Goal: Task Accomplishment & Management: Manage account settings

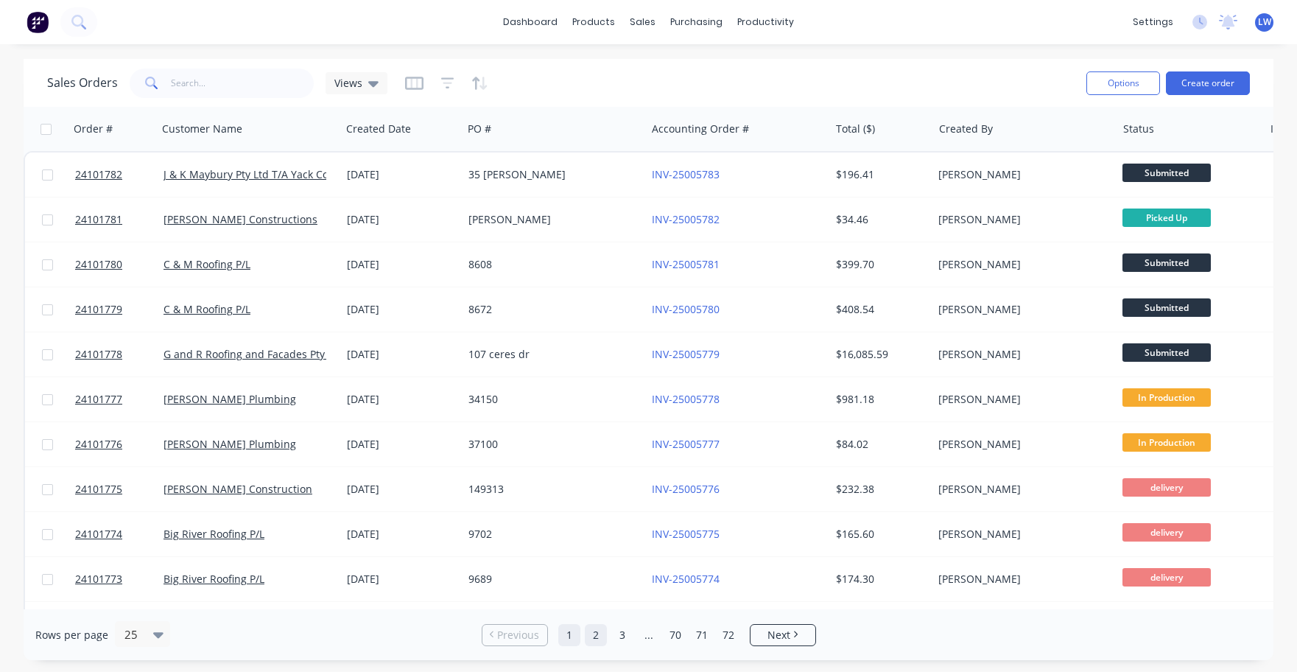
click at [593, 634] on link "2" at bounding box center [596, 635] width 22 height 22
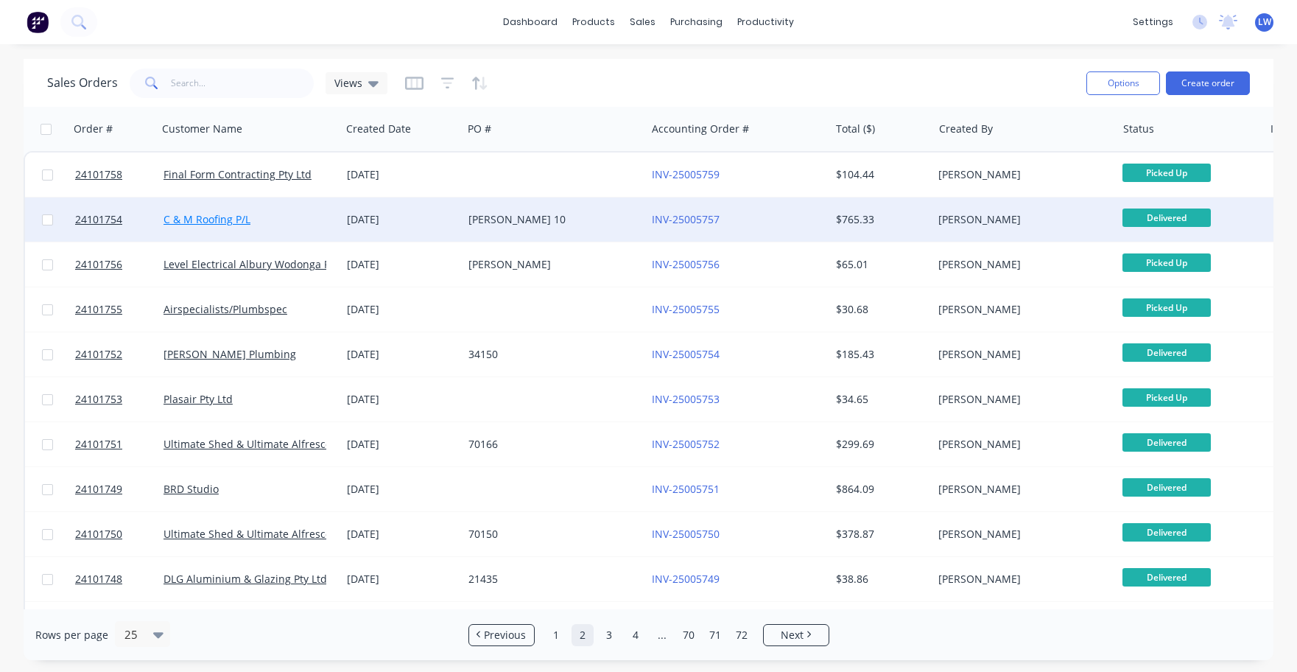
click at [220, 220] on link "C & M Roofing P/L" at bounding box center [207, 219] width 87 height 14
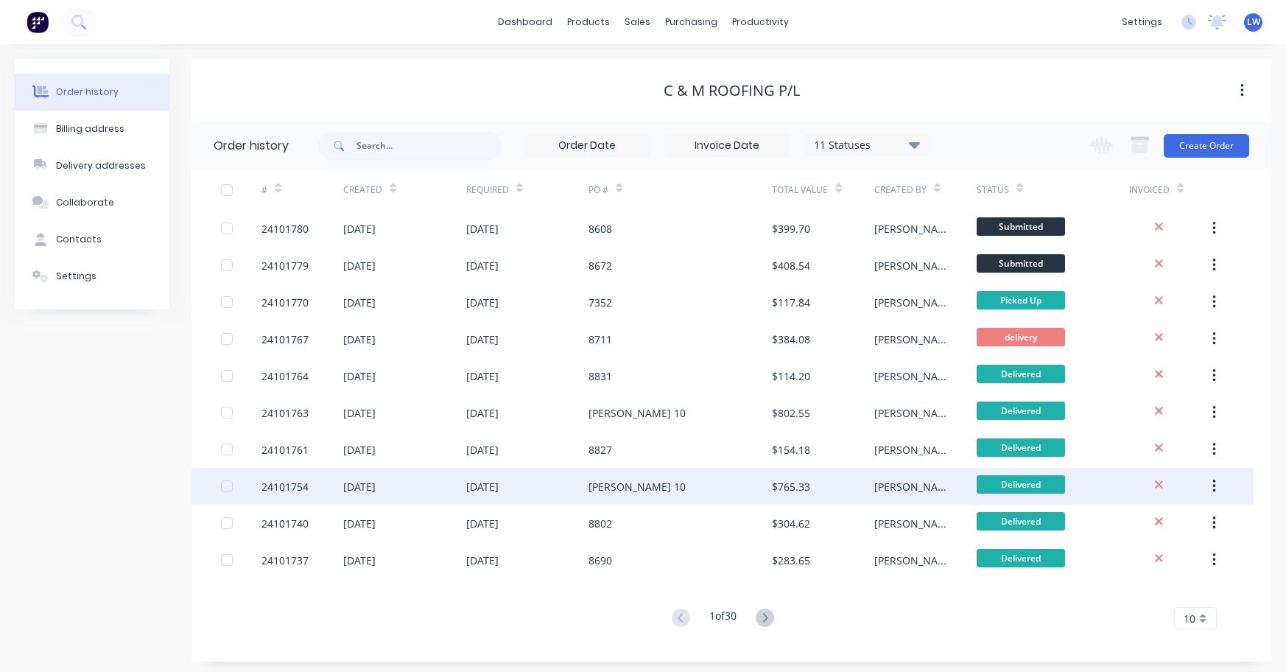
click at [283, 488] on div "24101754" at bounding box center [285, 486] width 47 height 15
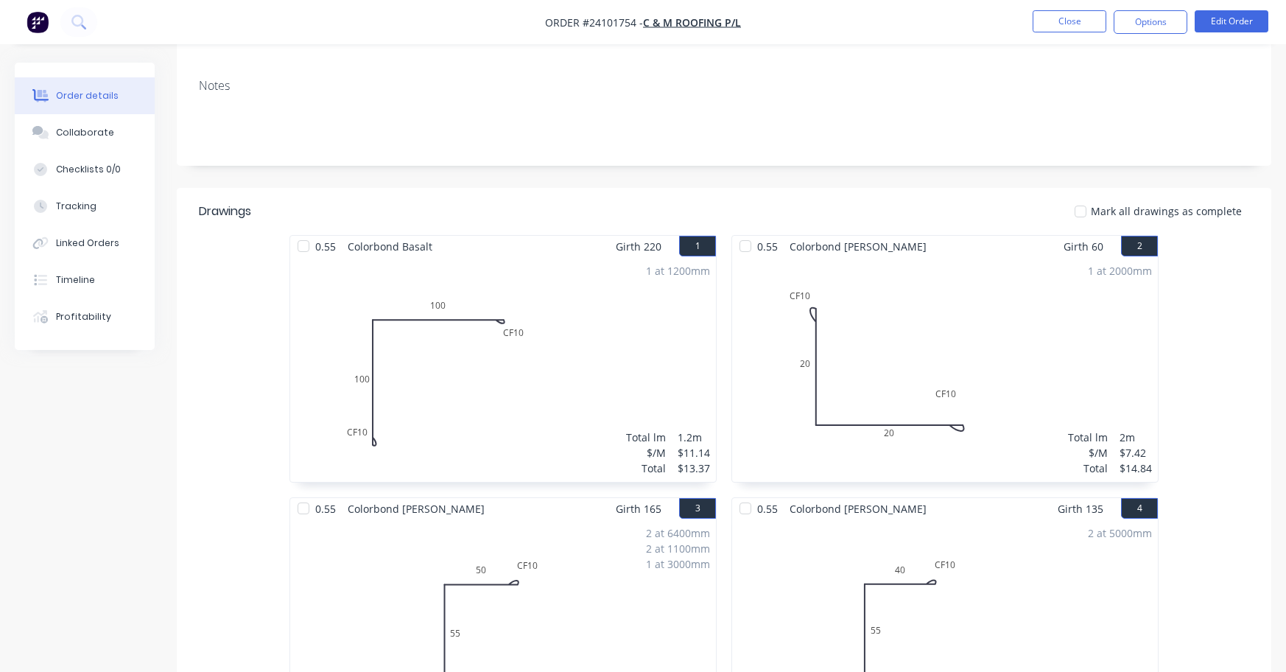
scroll to position [221, 0]
click at [1252, 23] on button "Edit Order" at bounding box center [1232, 21] width 74 height 22
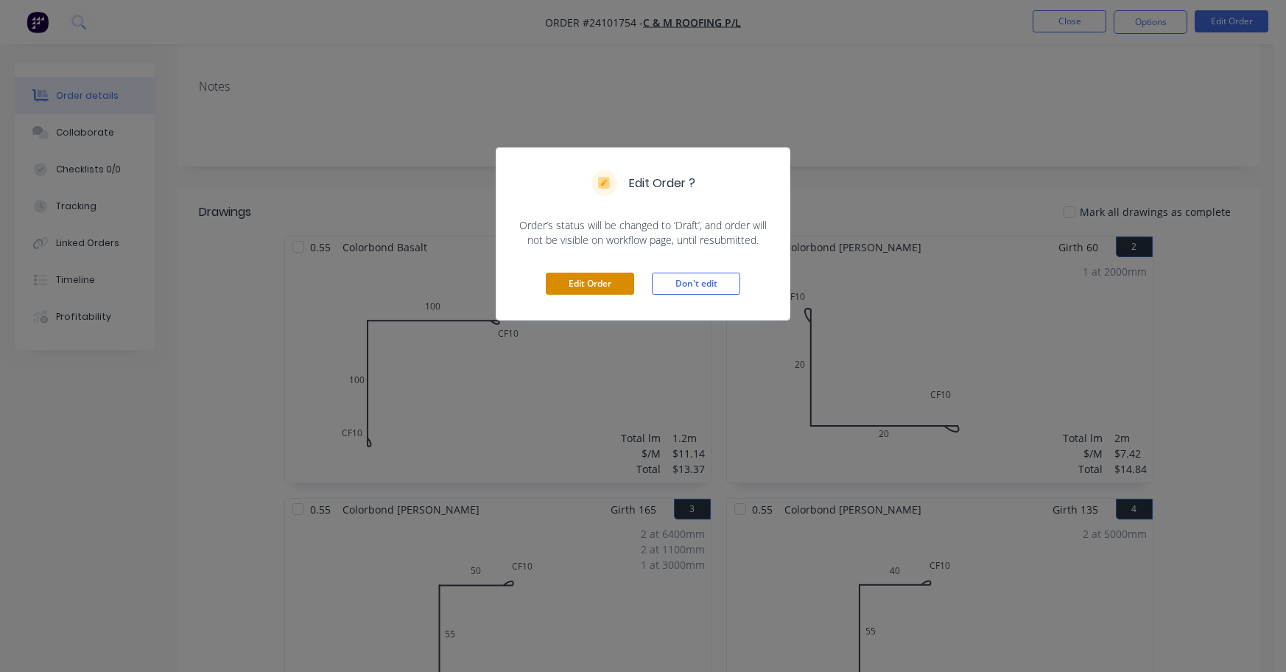
click at [598, 283] on button "Edit Order" at bounding box center [590, 284] width 88 height 22
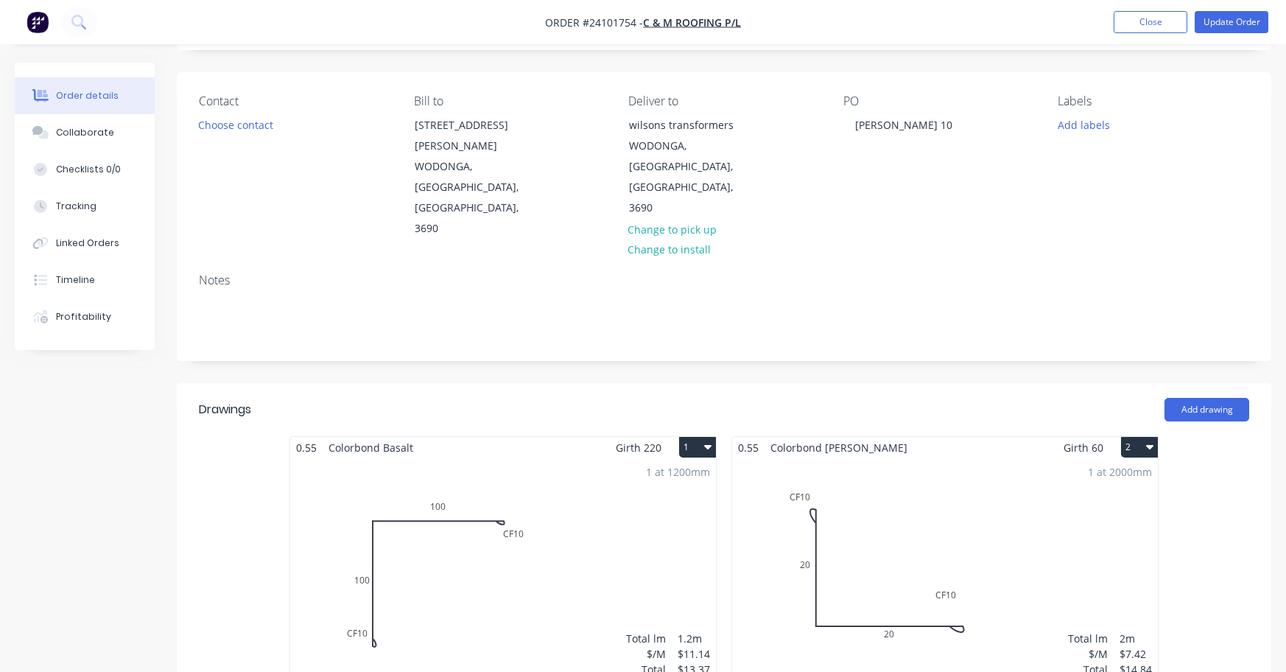
scroll to position [147, 0]
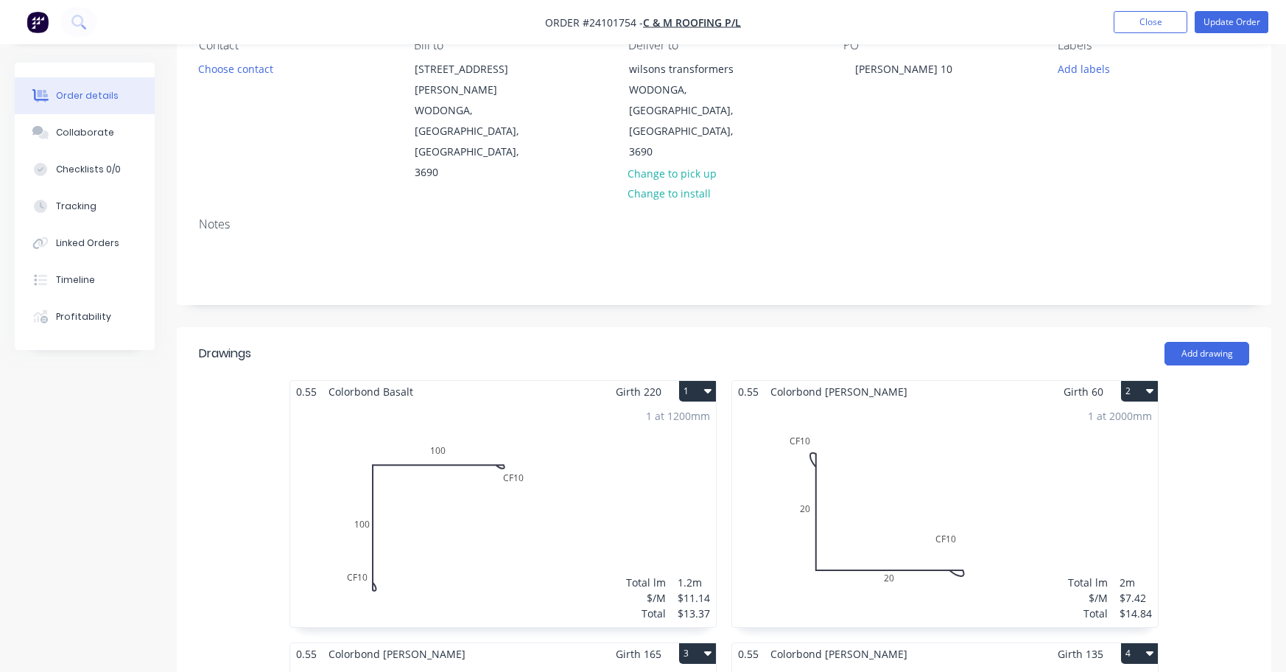
click at [421, 381] on div "0.55 Colorbond Basalt Girth 220 1" at bounding box center [503, 391] width 426 height 21
click at [931, 381] on div "0.55 Colorbond Shale Grey Girth 60 2" at bounding box center [945, 391] width 426 height 21
drag, startPoint x: 911, startPoint y: 331, endPoint x: 824, endPoint y: 332, distance: 86.9
click at [824, 381] on div "0.55 Colorbond Shale Grey Girth 60 2" at bounding box center [945, 391] width 426 height 21
click at [972, 431] on div "1 at 2000mm Total lm $/M Total 2m $7.42 $14.84" at bounding box center [945, 514] width 426 height 225
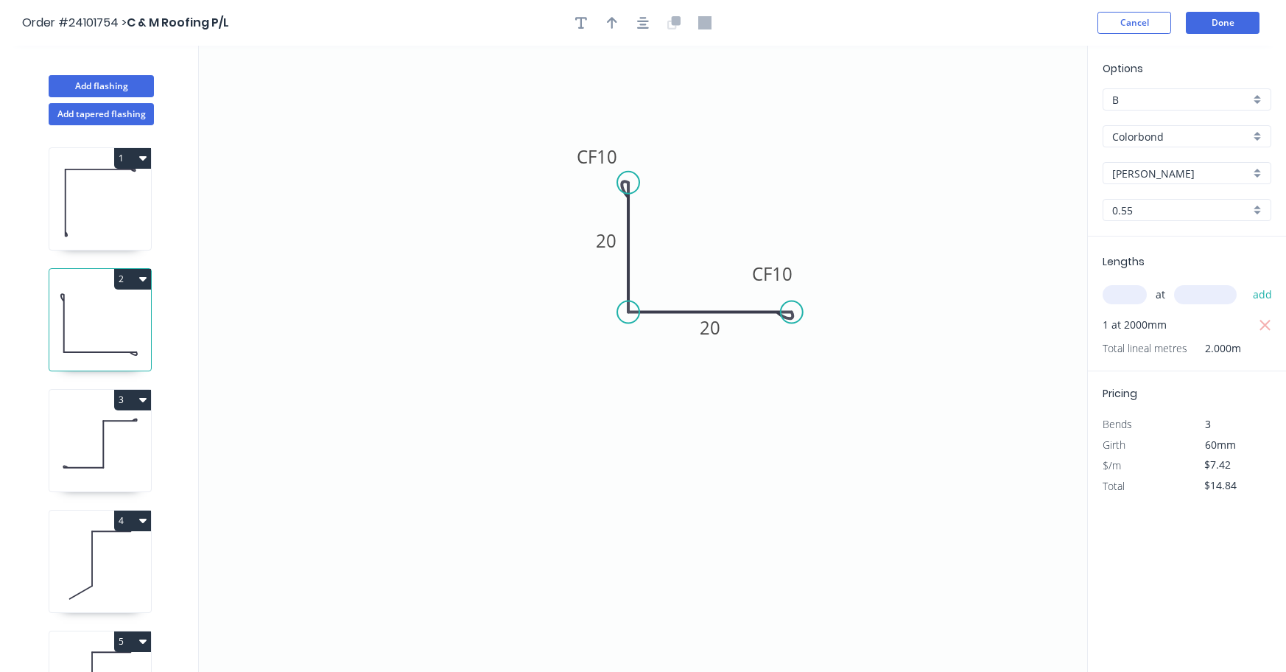
click at [1179, 175] on input "Shale Grey" at bounding box center [1181, 173] width 138 height 15
click at [1157, 204] on div "Surfmist" at bounding box center [1187, 202] width 167 height 26
type input "Surfmist"
click at [1221, 24] on button "Done" at bounding box center [1223, 23] width 74 height 22
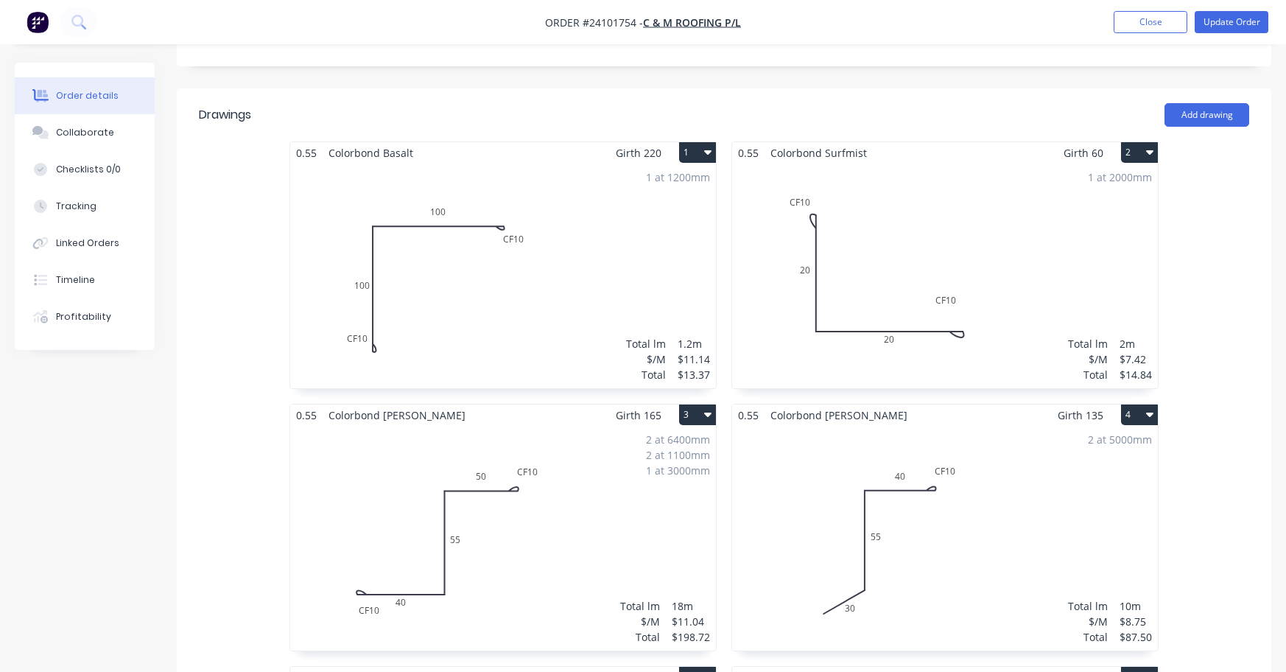
scroll to position [442, 0]
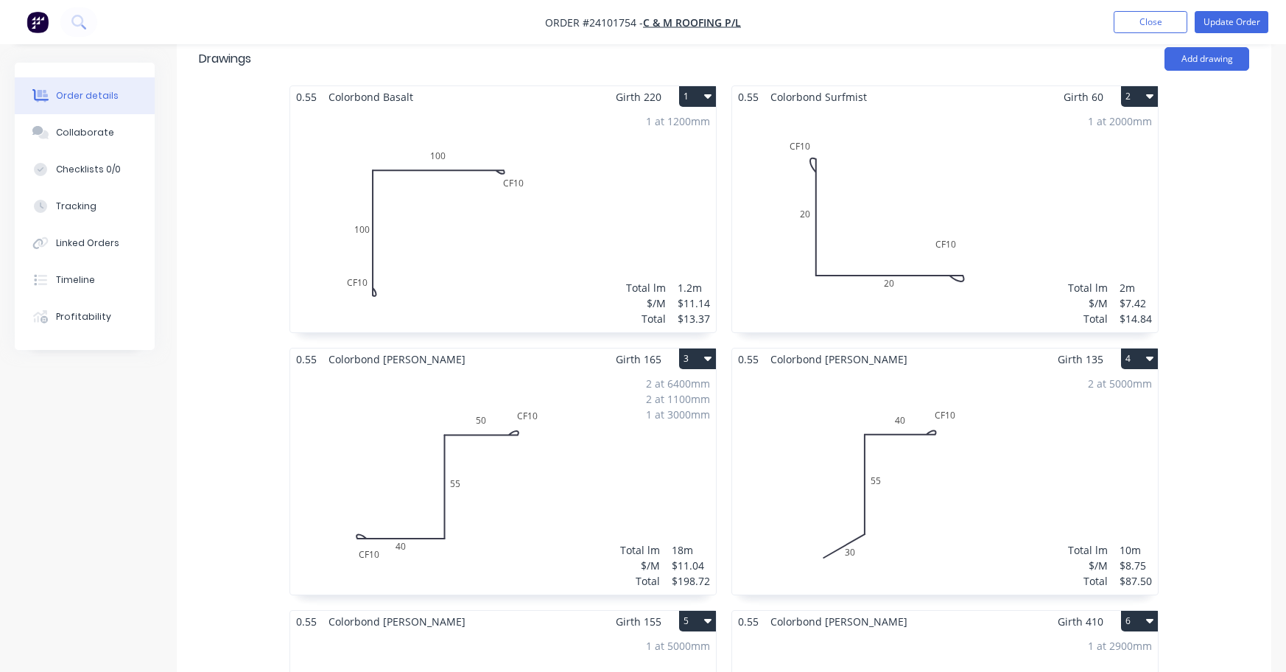
click at [408, 370] on div "2 at 6400mm 2 at 1100mm 1 at 3000mm Total lm $/M Total 18m $11.04 $198.72" at bounding box center [503, 482] width 426 height 225
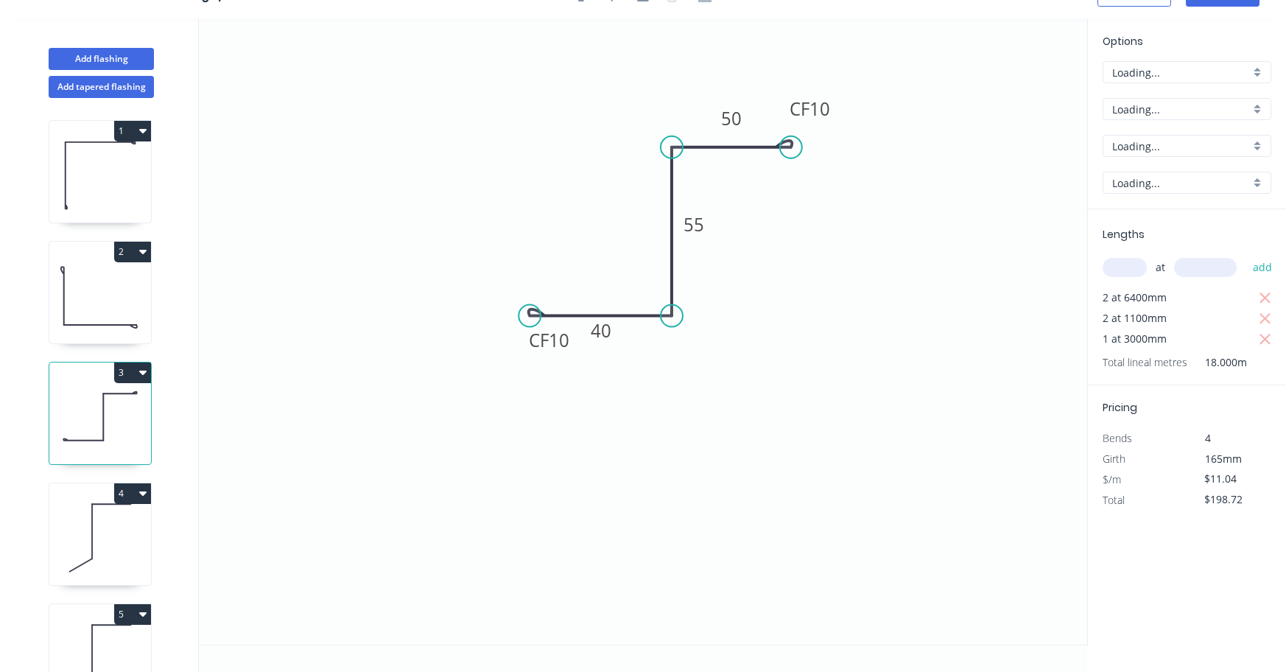
scroll to position [27, 0]
click at [1177, 144] on input "Shale Grey" at bounding box center [1181, 146] width 138 height 15
click at [1139, 167] on div "Surfmist" at bounding box center [1187, 174] width 167 height 26
type input "Surfmist"
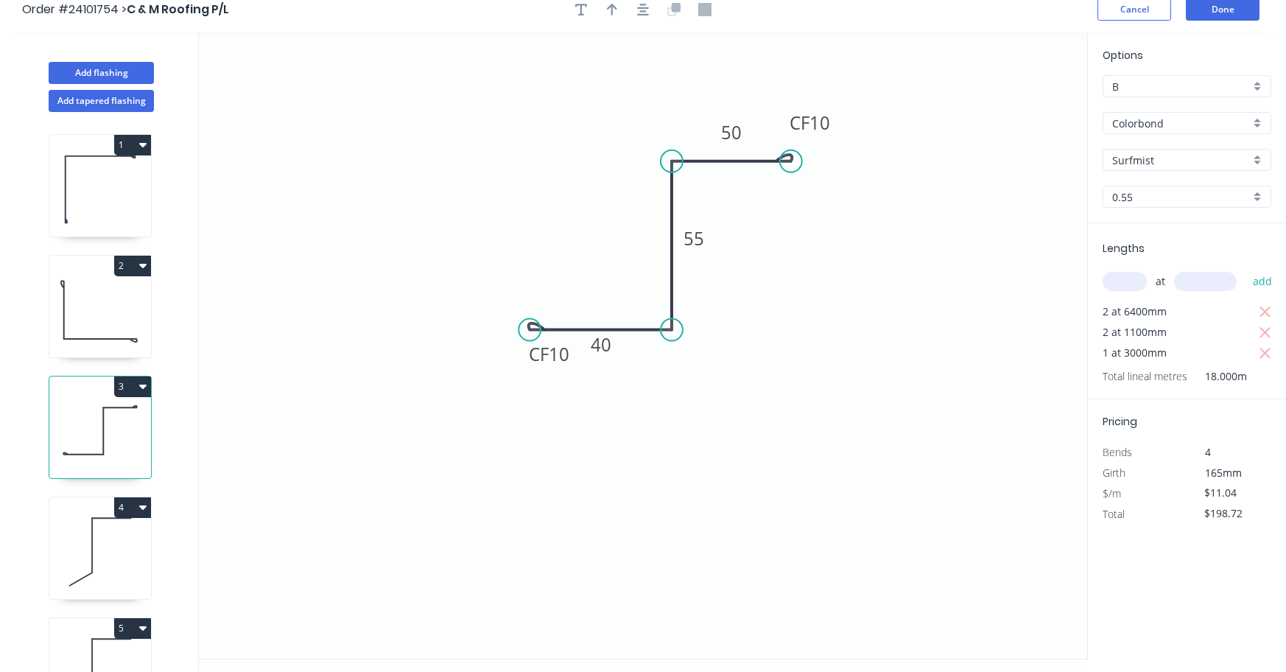
scroll to position [0, 0]
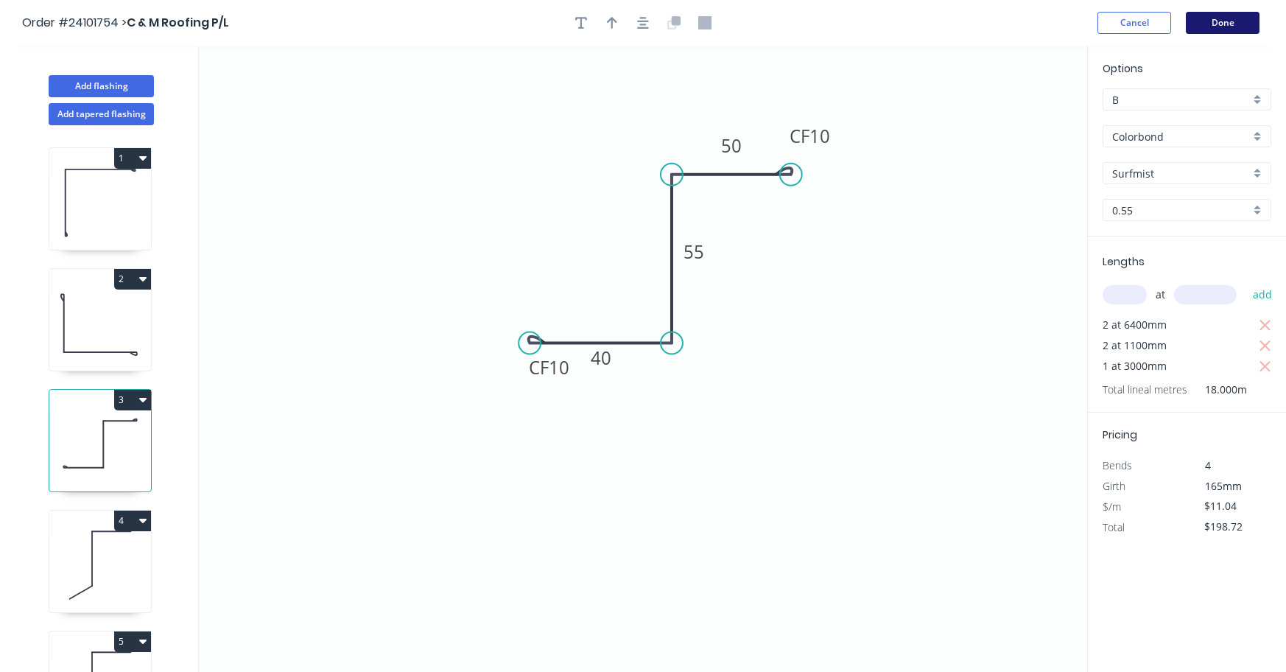
click at [1231, 21] on button "Done" at bounding box center [1223, 23] width 74 height 22
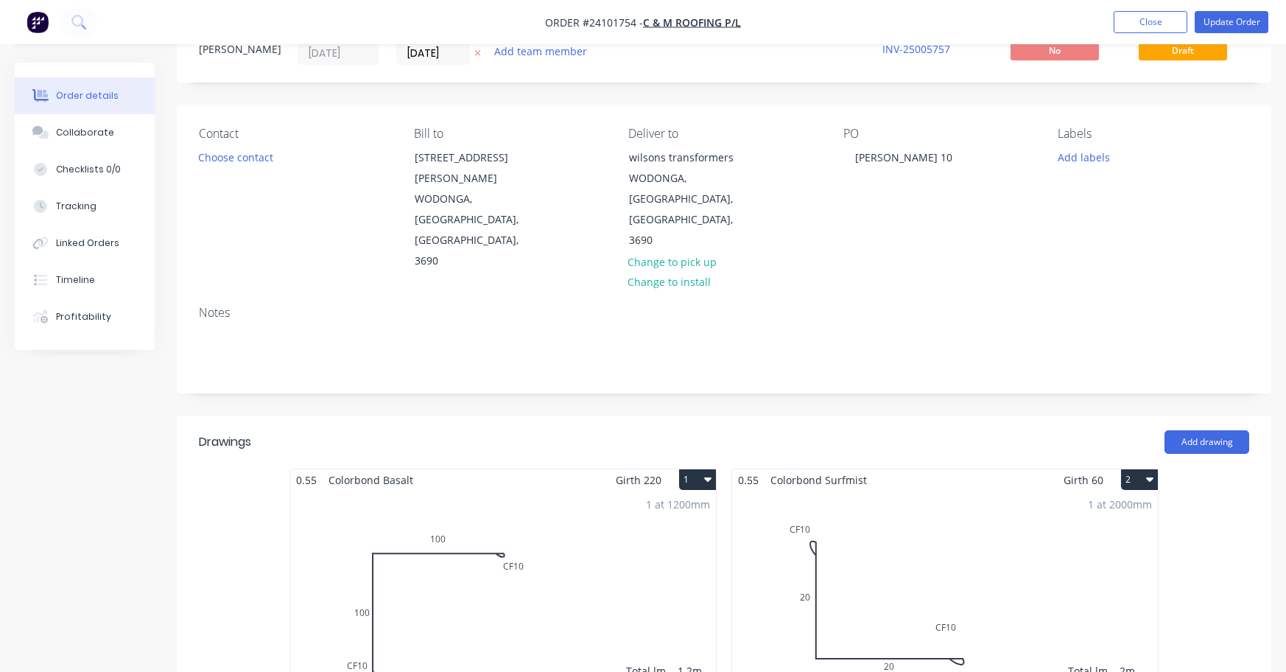
scroll to position [295, 0]
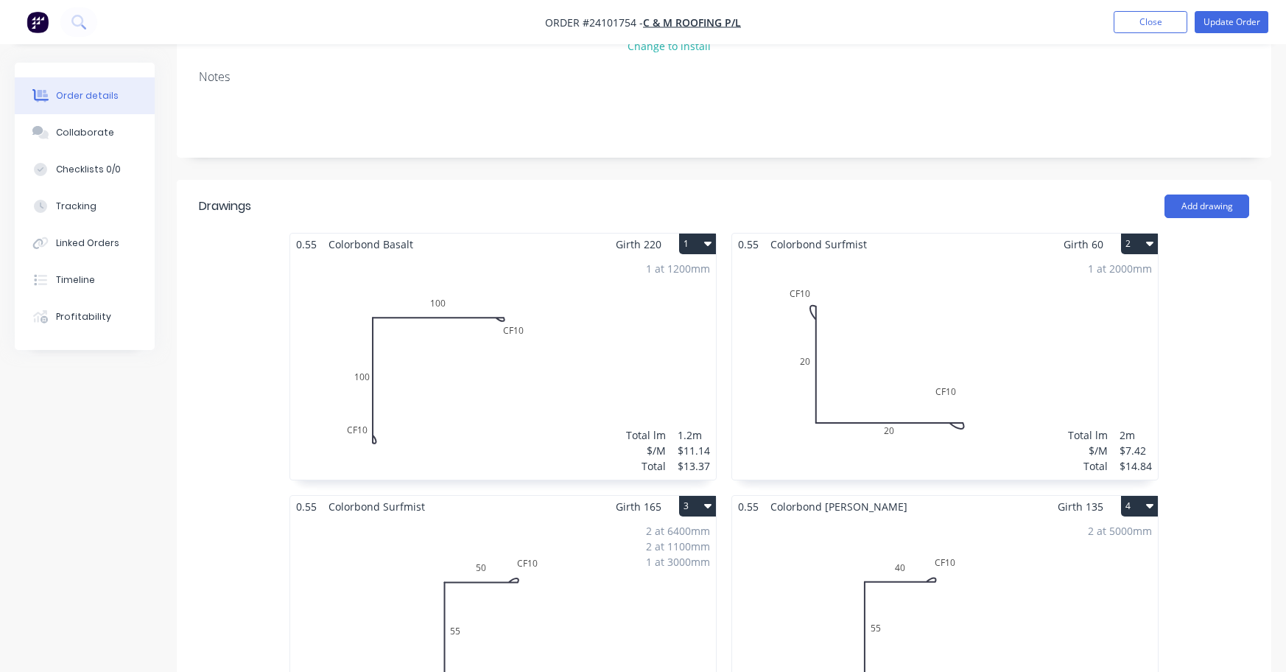
click at [858, 496] on span "Colorbond Shale Grey" at bounding box center [839, 506] width 149 height 21
click at [859, 517] on div "2 at 5000mm Total lm $/M Total 10m $8.75 $87.50" at bounding box center [945, 629] width 426 height 225
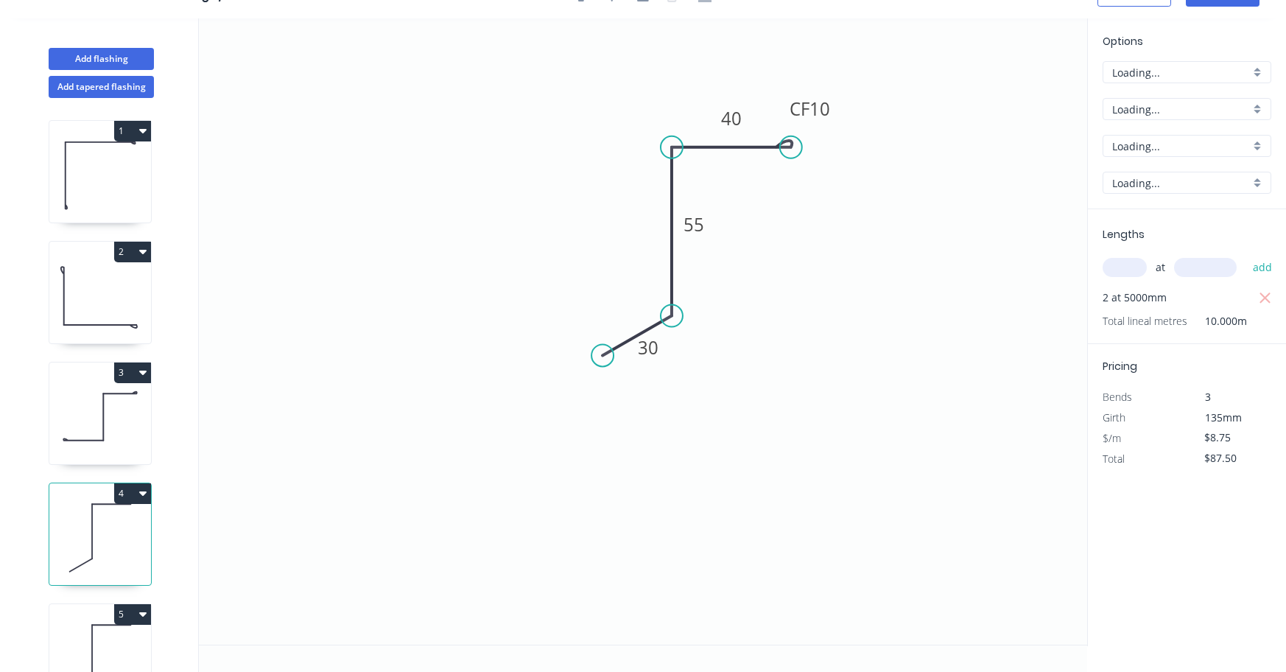
scroll to position [27, 0]
click at [1180, 144] on input "Shale Grey" at bounding box center [1181, 146] width 138 height 15
click at [1177, 169] on div "Surfmist" at bounding box center [1187, 174] width 167 height 26
type input "Surfmist"
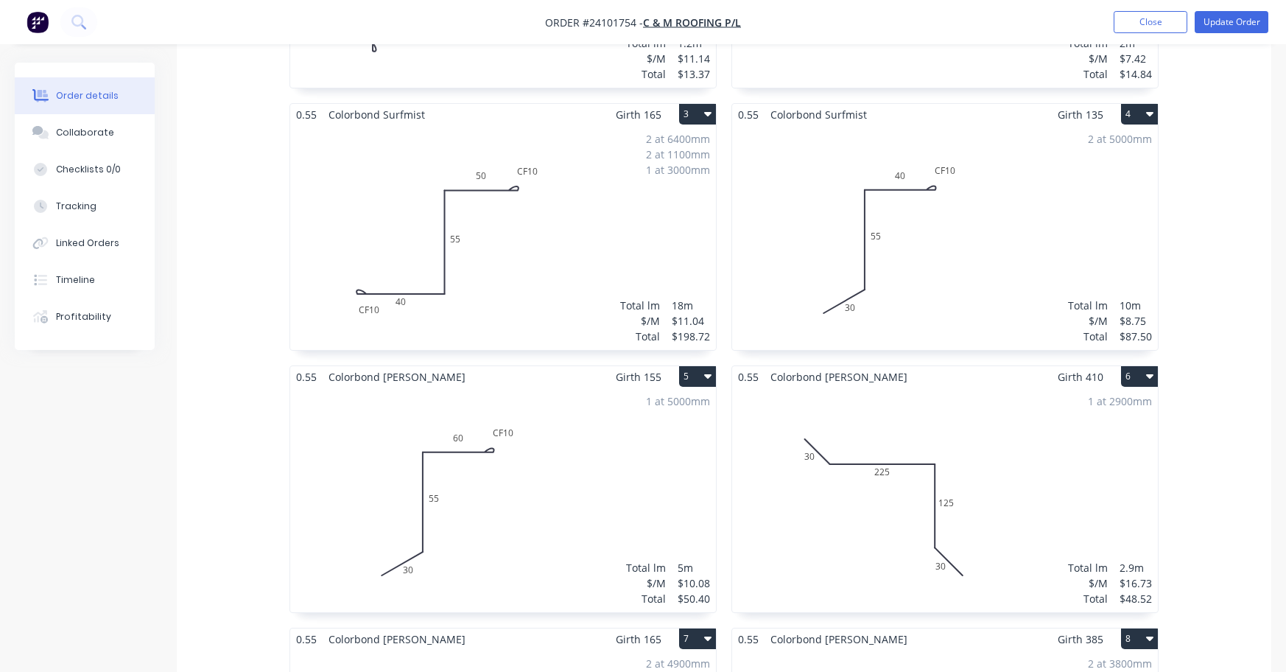
scroll to position [737, 0]
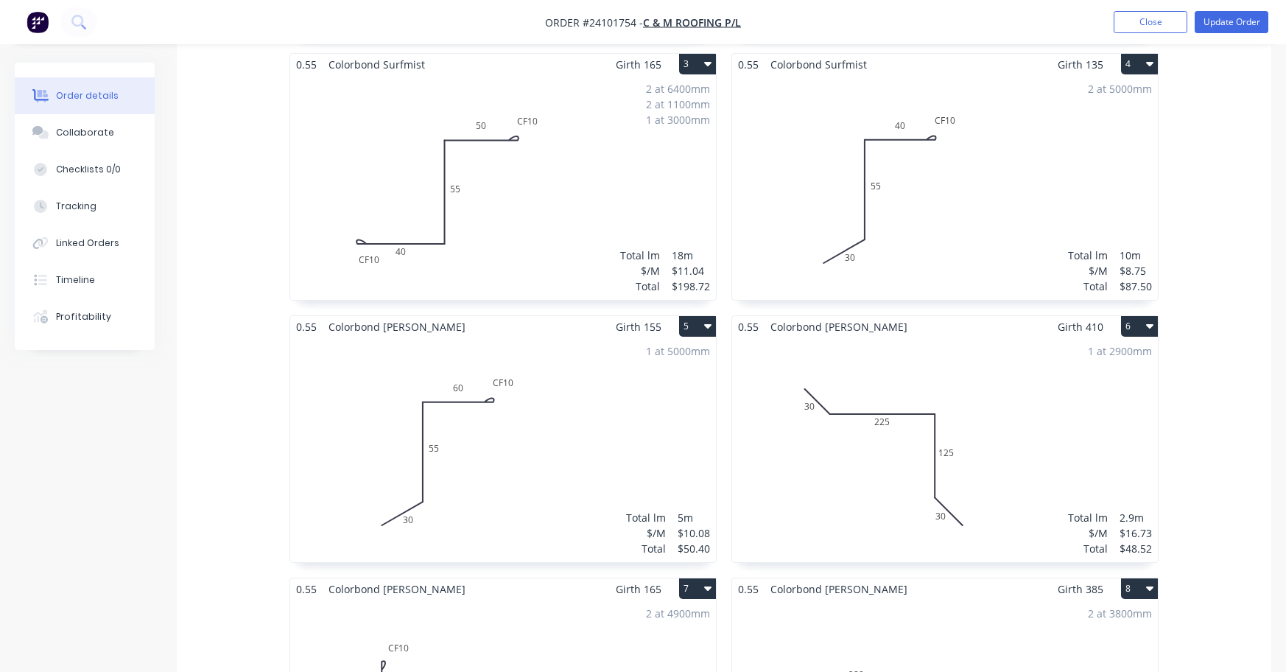
click at [413, 337] on div "1 at 5000mm Total lm $/M Total 5m $10.08 $50.40" at bounding box center [503, 449] width 426 height 225
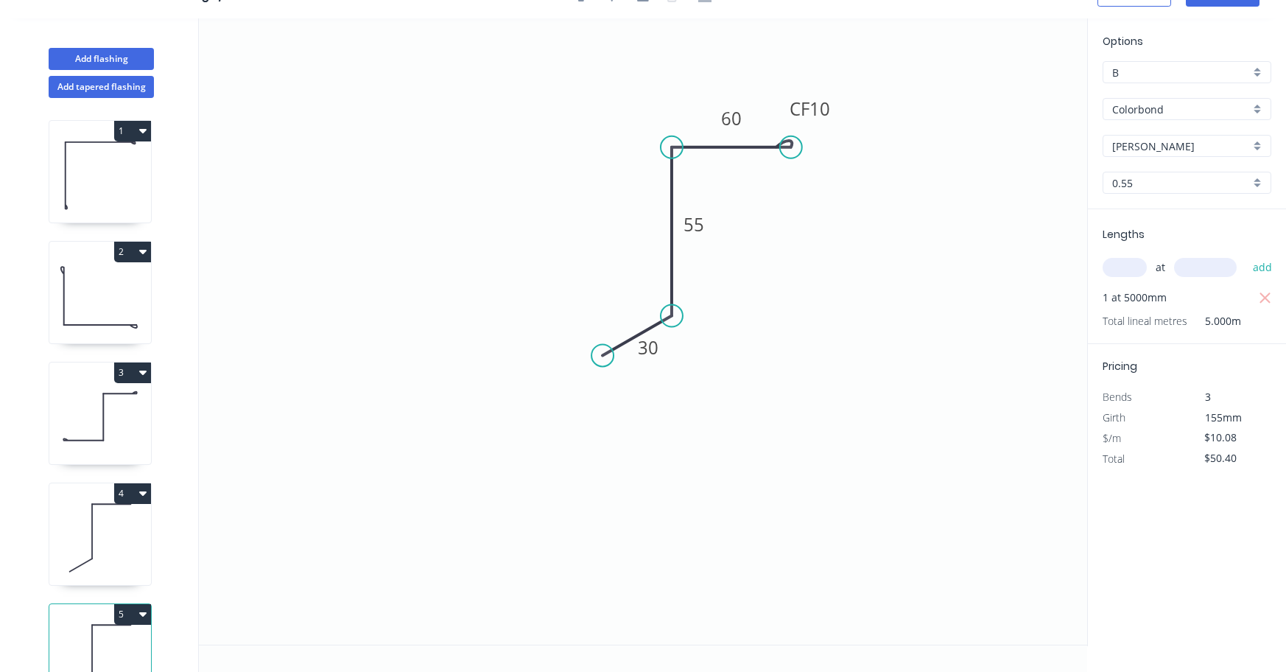
click at [1166, 144] on input "Shale Grey" at bounding box center [1181, 146] width 138 height 15
click at [1170, 173] on div "Surfmist" at bounding box center [1187, 174] width 167 height 26
type input "Surfmist"
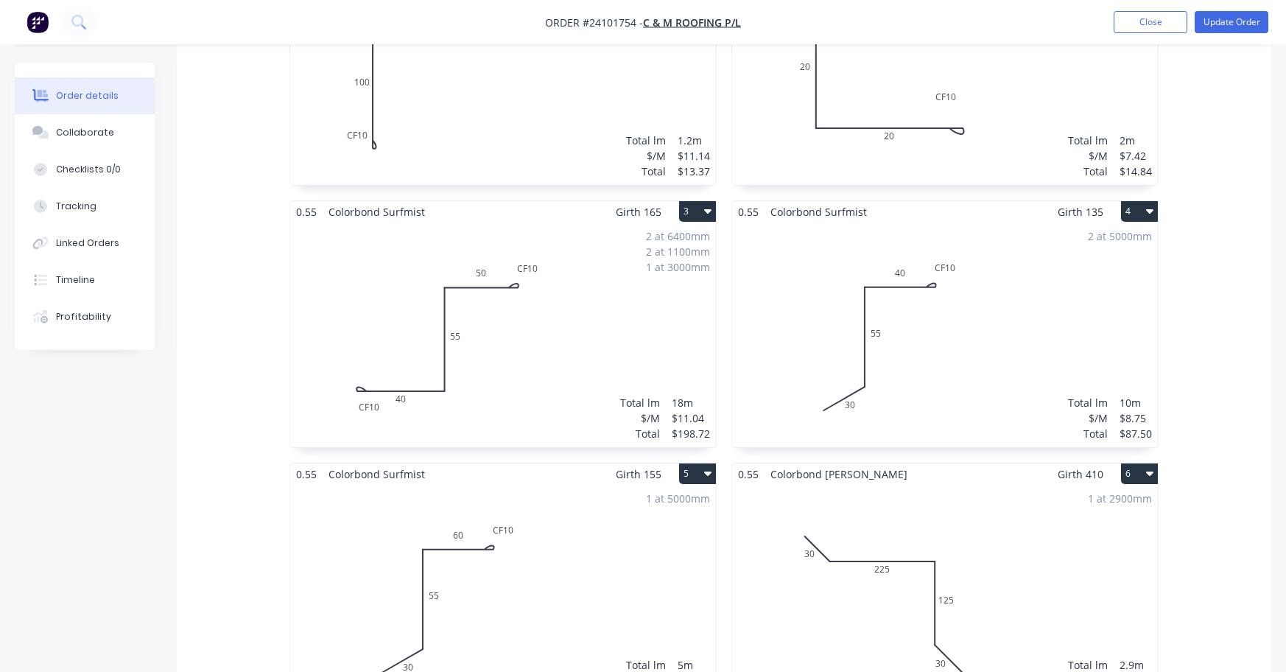
click at [894, 485] on div "1 at 2900mm Total lm $/M Total 2.9m $16.73 $48.52" at bounding box center [945, 597] width 426 height 225
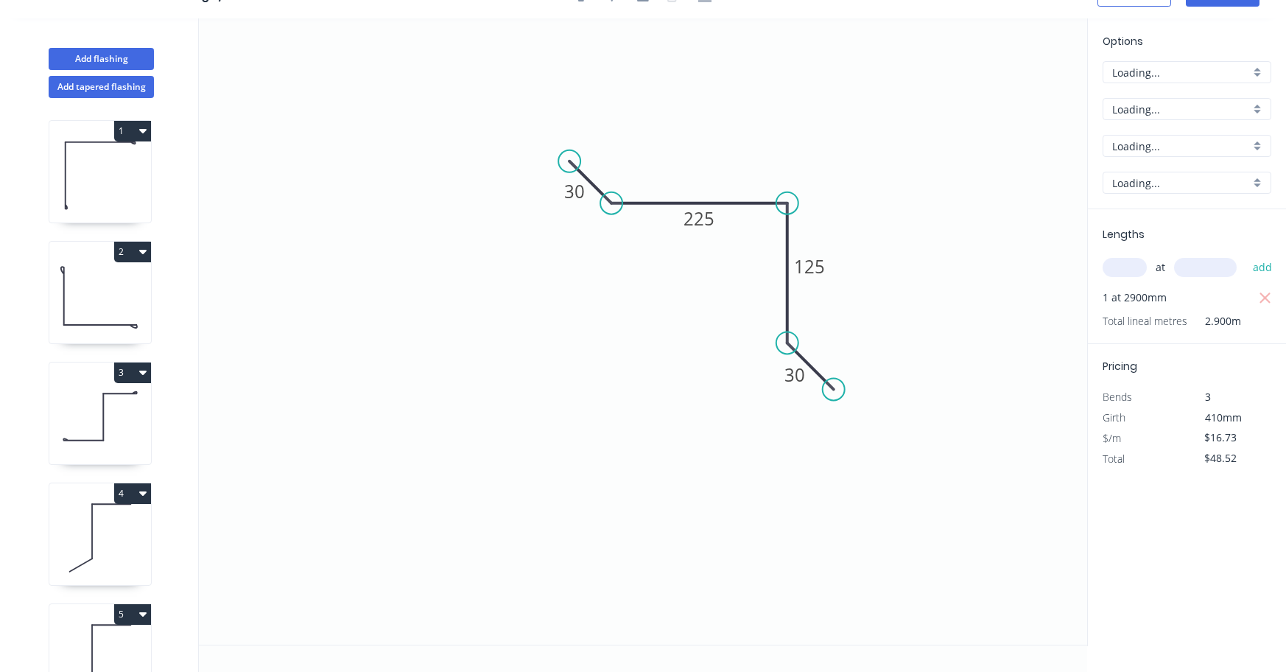
scroll to position [27, 0]
click at [1172, 141] on input "Shale Grey" at bounding box center [1181, 146] width 138 height 15
click at [1162, 168] on div "Surfmist" at bounding box center [1187, 174] width 167 height 26
type input "Surfmist"
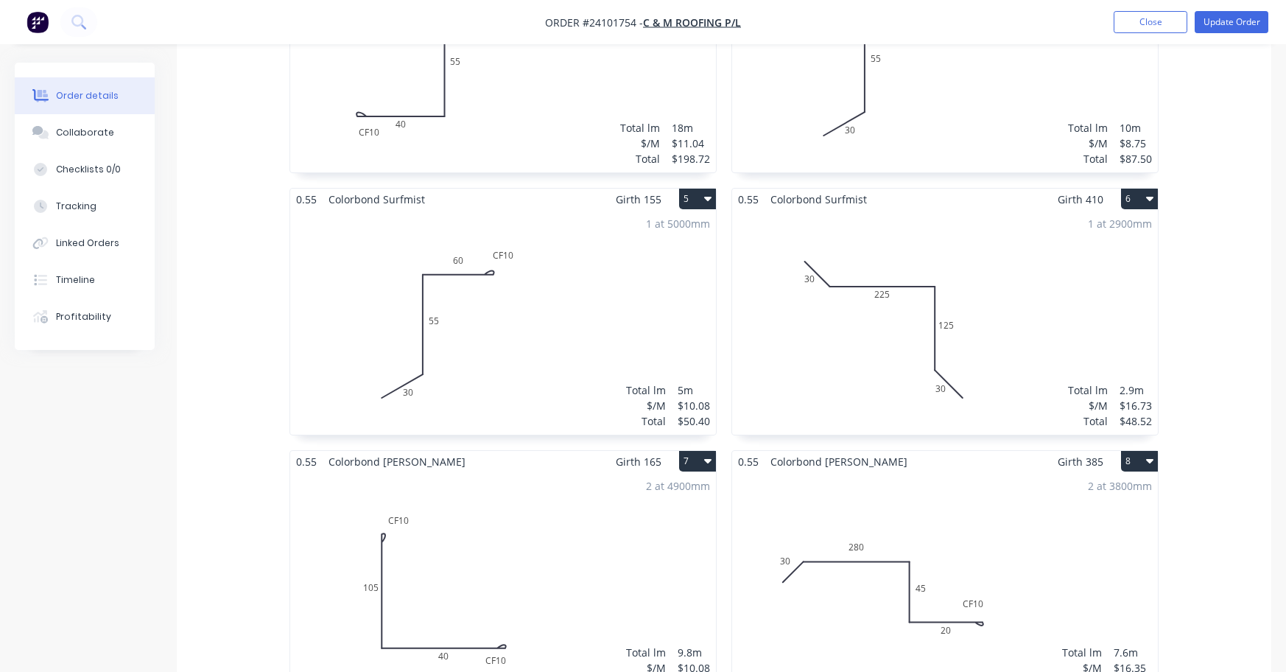
scroll to position [884, 0]
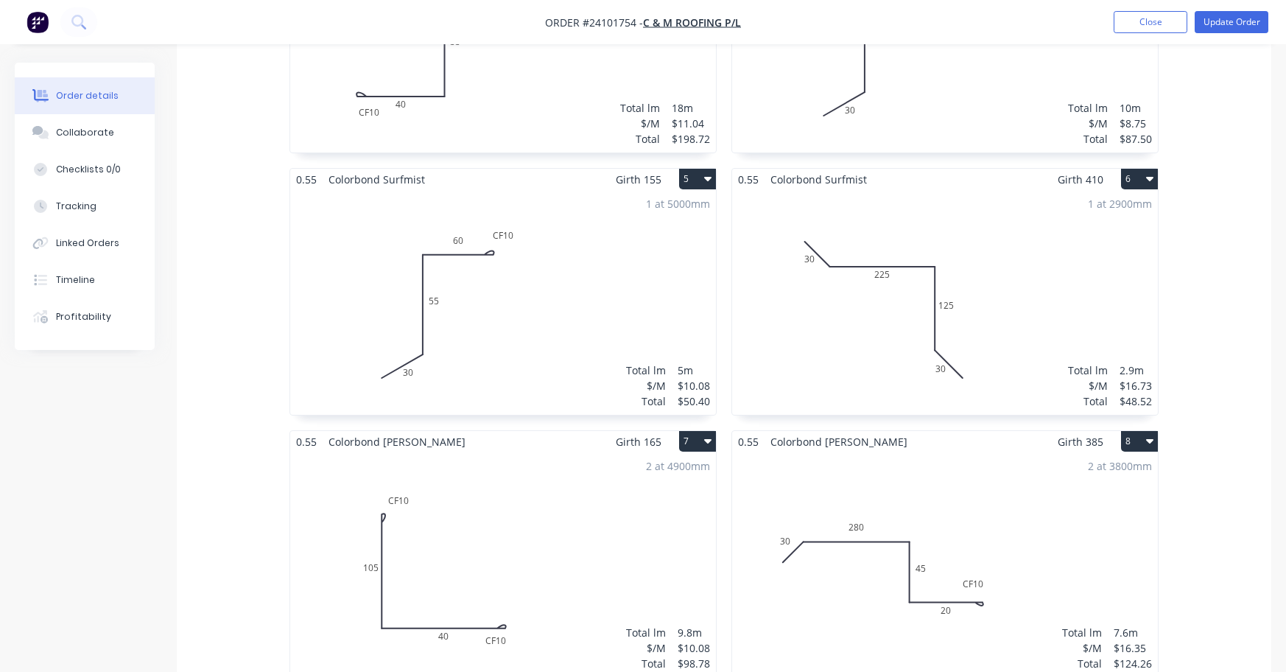
click at [468, 477] on div "2 at 4900mm Total lm $/M Total 9.8m $10.08 $98.78" at bounding box center [503, 564] width 426 height 225
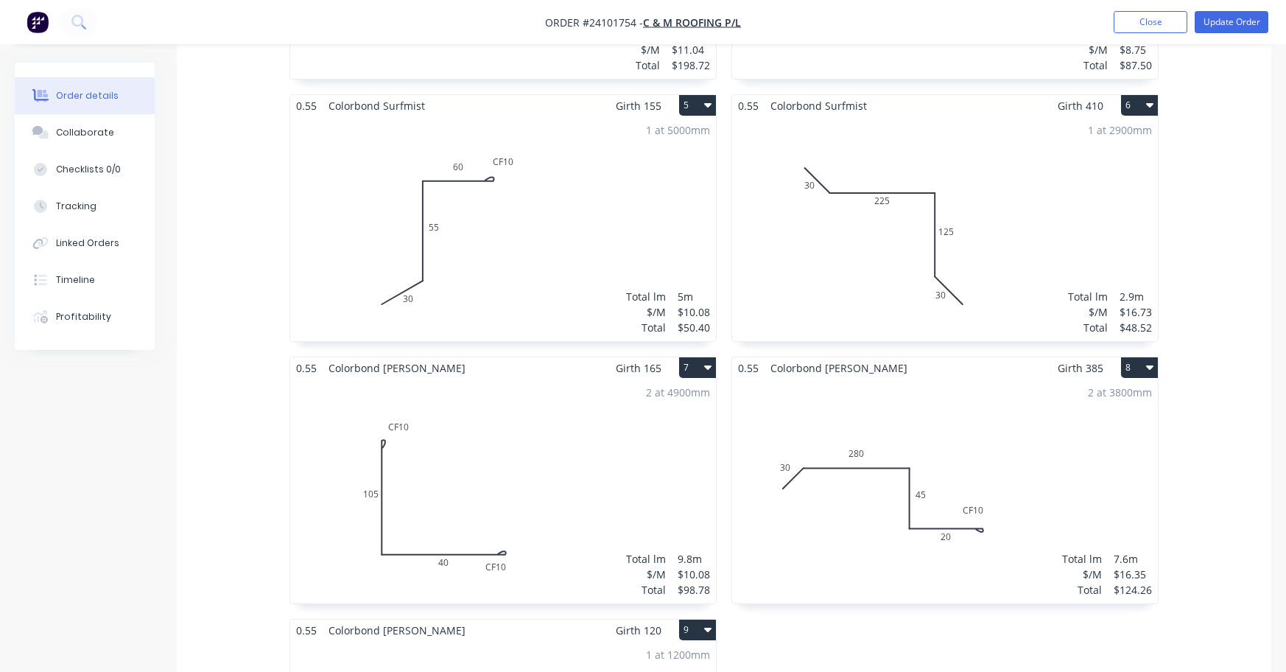
click at [482, 407] on div "2 at 4900mm Total lm $/M Total 9.8m $10.08 $98.78" at bounding box center [503, 491] width 426 height 225
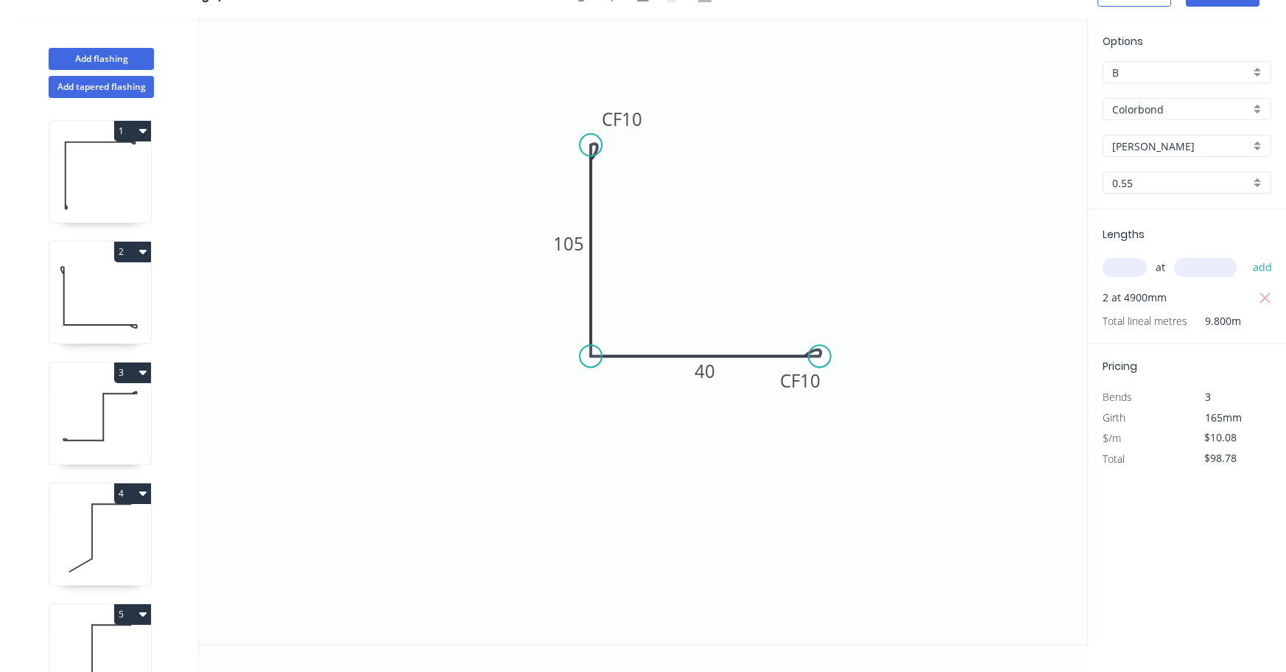
scroll to position [27, 0]
click at [1192, 151] on input "Shale Grey" at bounding box center [1181, 146] width 138 height 15
click at [1173, 172] on div "Surfmist" at bounding box center [1187, 174] width 167 height 26
type input "Surfmist"
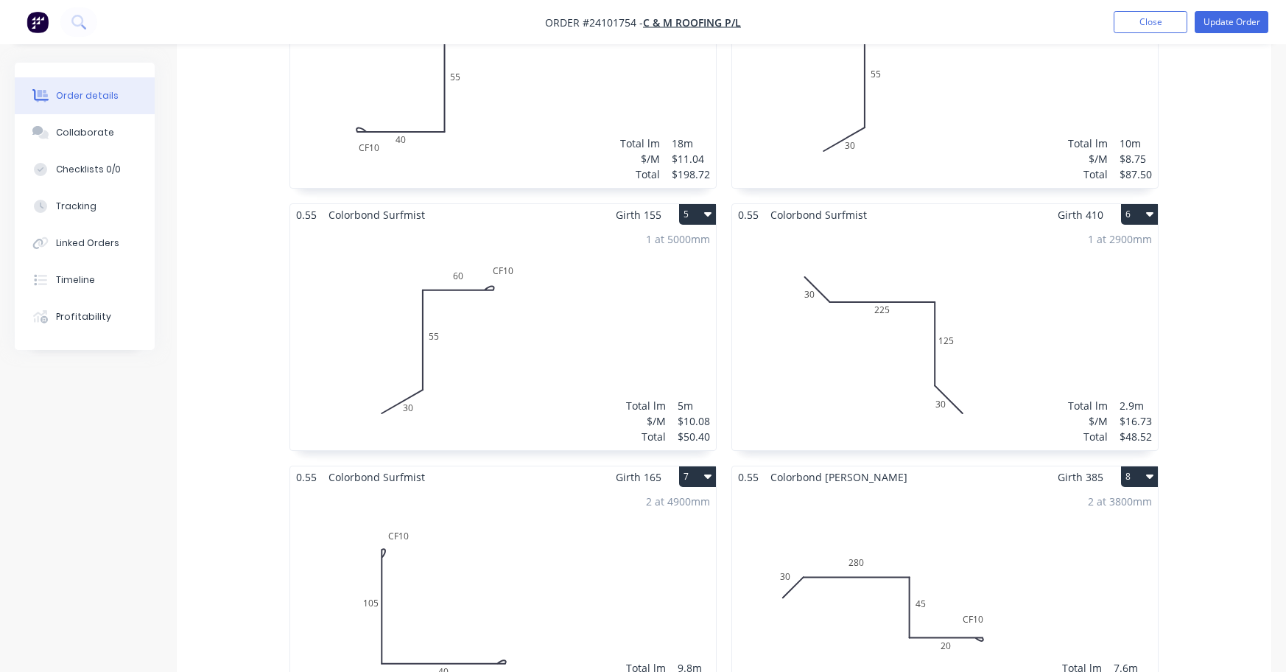
scroll to position [1031, 0]
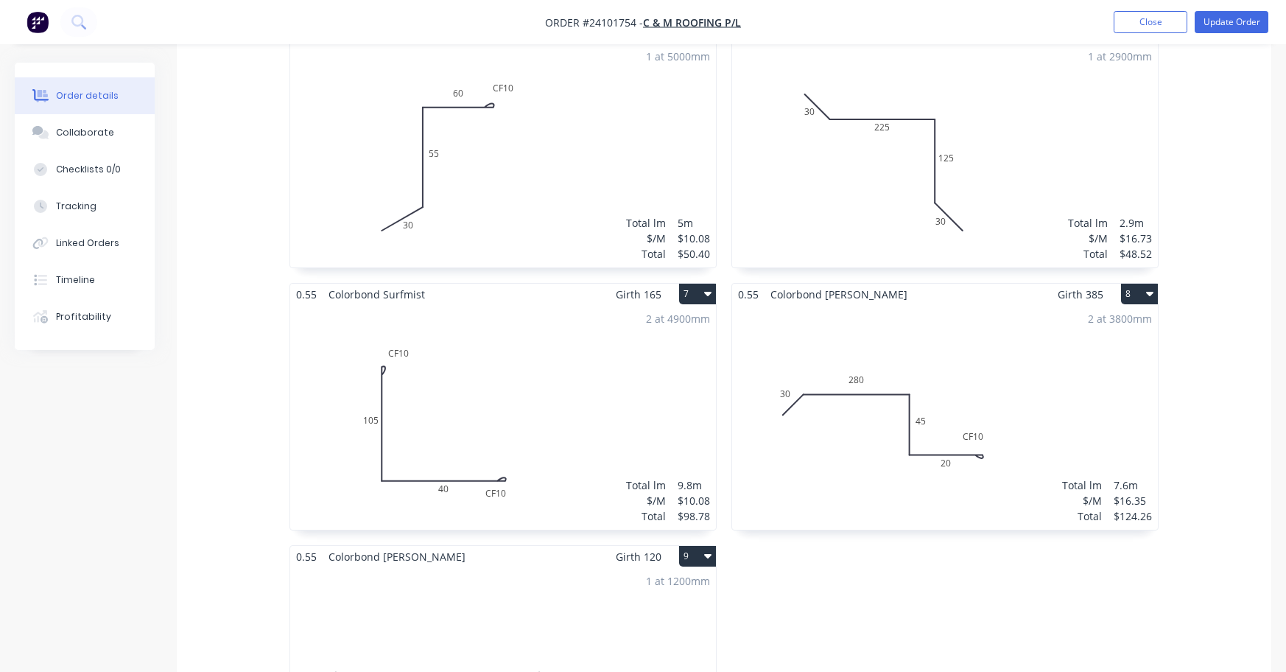
click at [854, 284] on span "Colorbond Shale Grey" at bounding box center [839, 294] width 149 height 21
click at [926, 305] on div "2 at 3800mm Total lm $/M Total 7.6m $16.35 $124.26" at bounding box center [945, 417] width 426 height 225
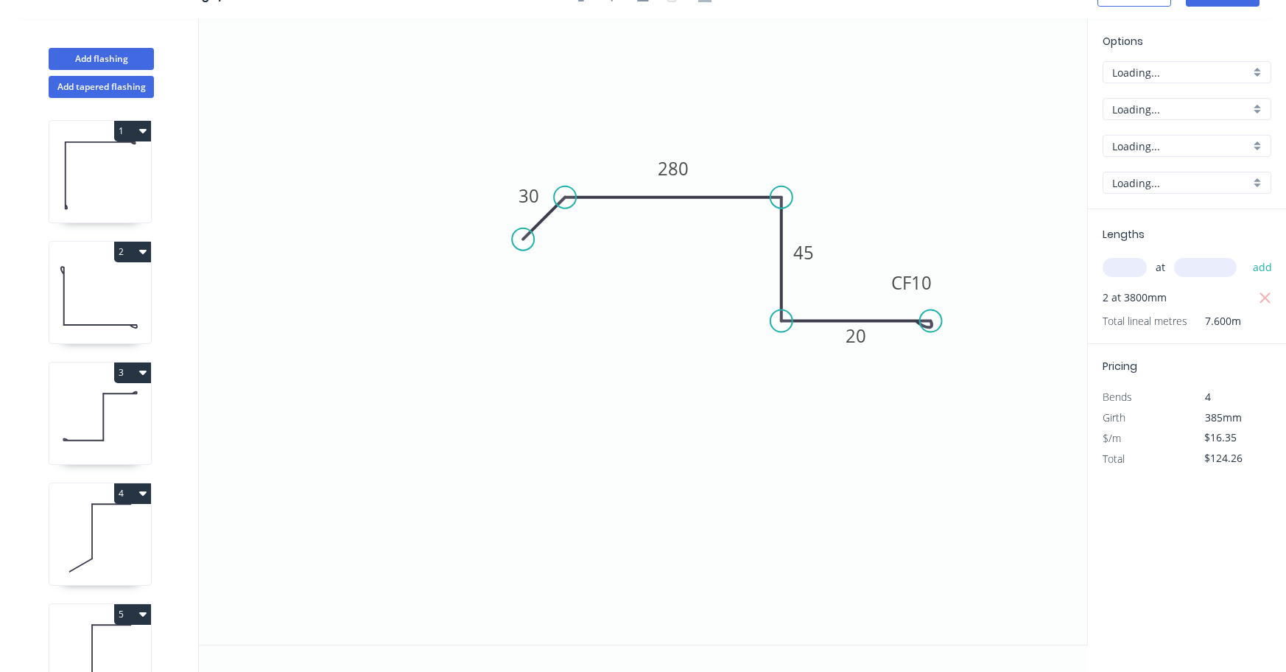
scroll to position [27, 0]
click at [1168, 151] on input "Shale Grey" at bounding box center [1181, 146] width 138 height 15
click at [1164, 171] on div "Surfmist" at bounding box center [1187, 174] width 167 height 26
type input "Surfmist"
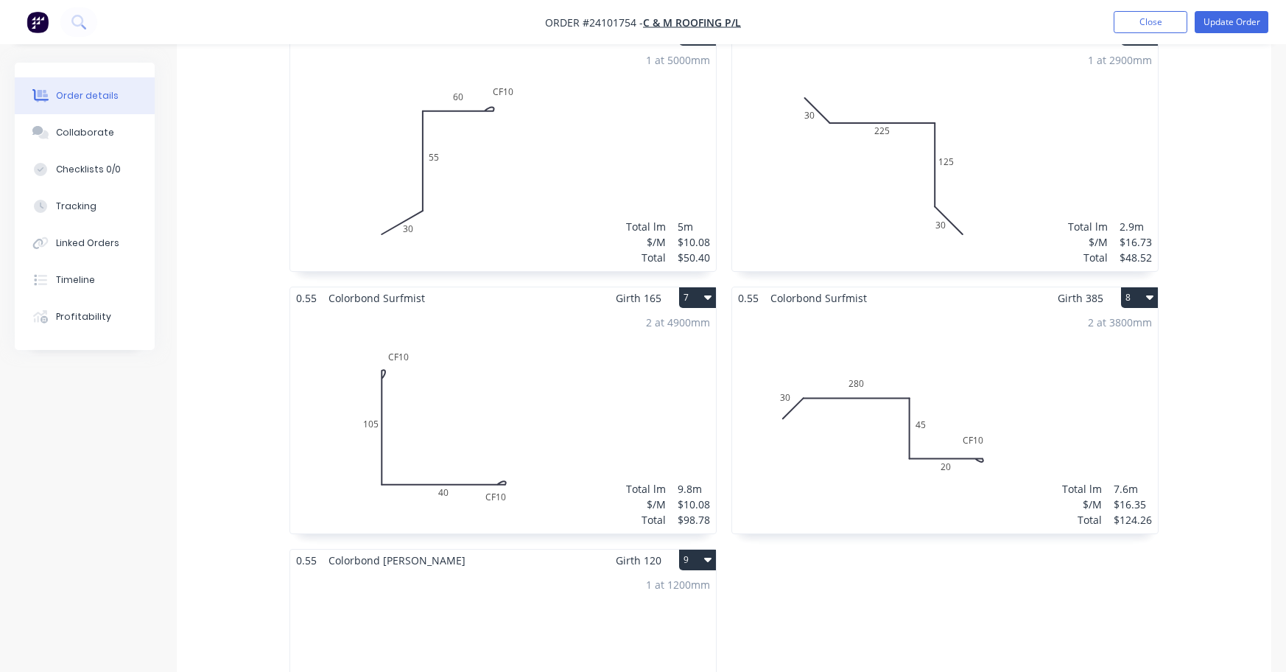
scroll to position [1031, 0]
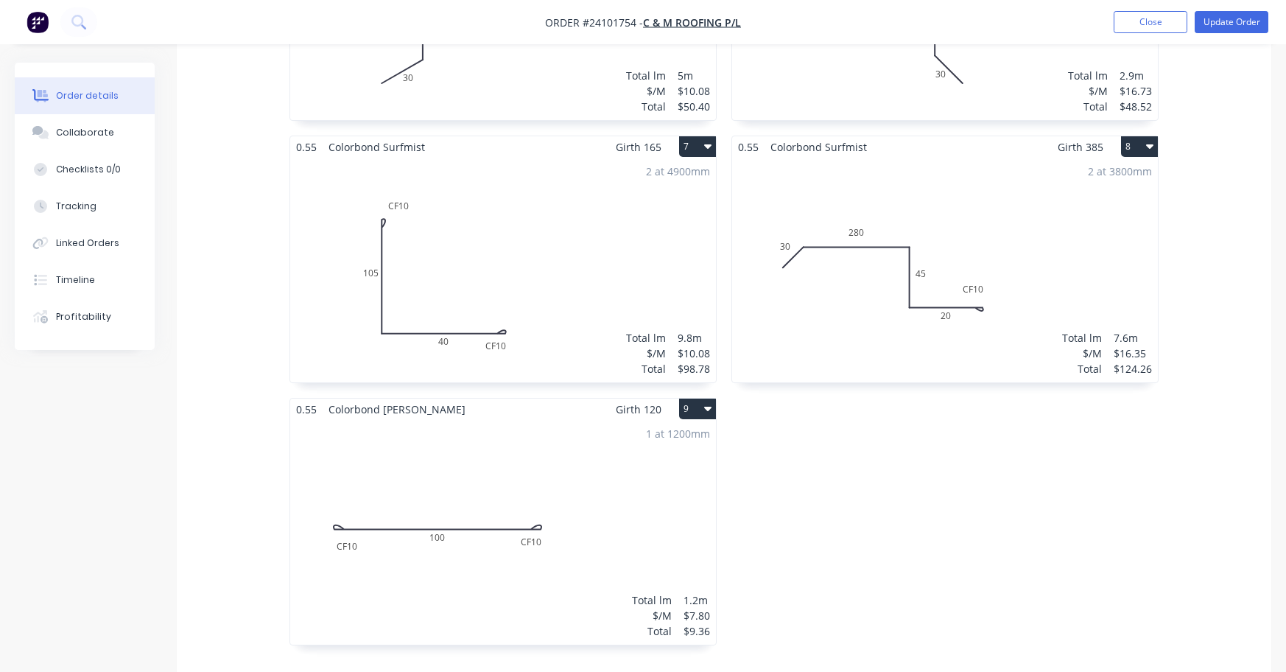
click at [459, 430] on div "1 at 1200mm Total lm $/M Total 1.2m $7.80 $9.36" at bounding box center [503, 532] width 426 height 225
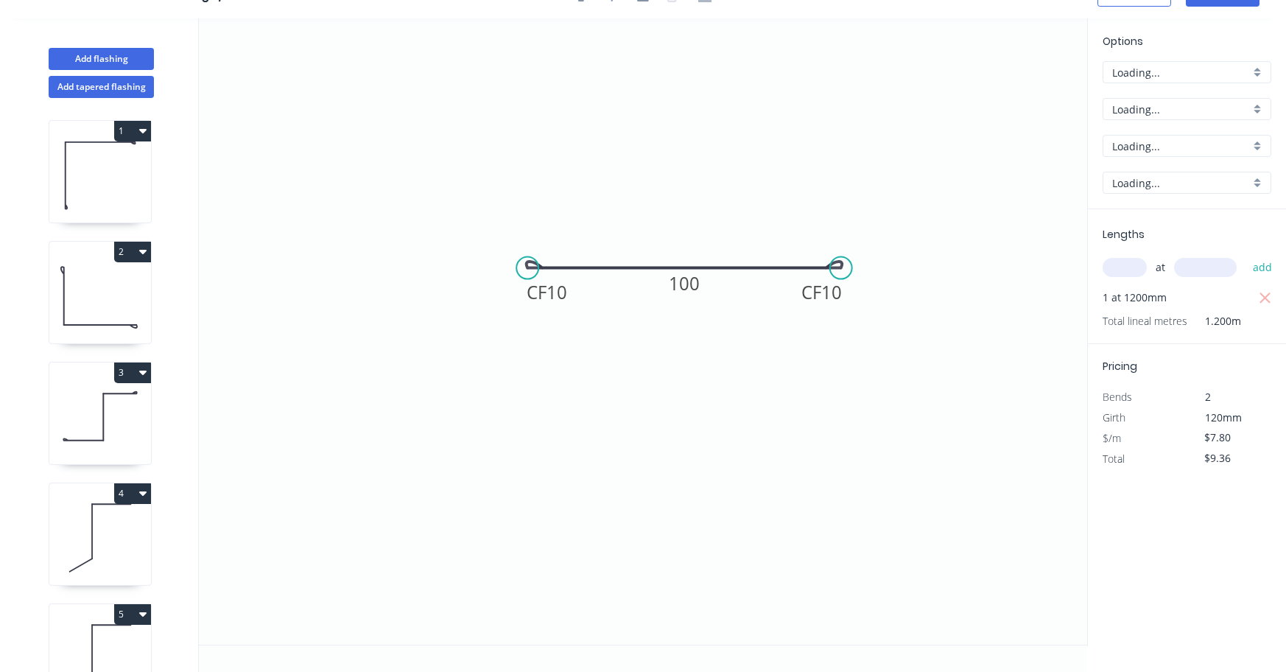
scroll to position [27, 0]
click at [1182, 139] on input "Shale Grey" at bounding box center [1181, 146] width 138 height 15
click at [1174, 170] on div "Surfmist" at bounding box center [1187, 174] width 167 height 26
type input "Surfmist"
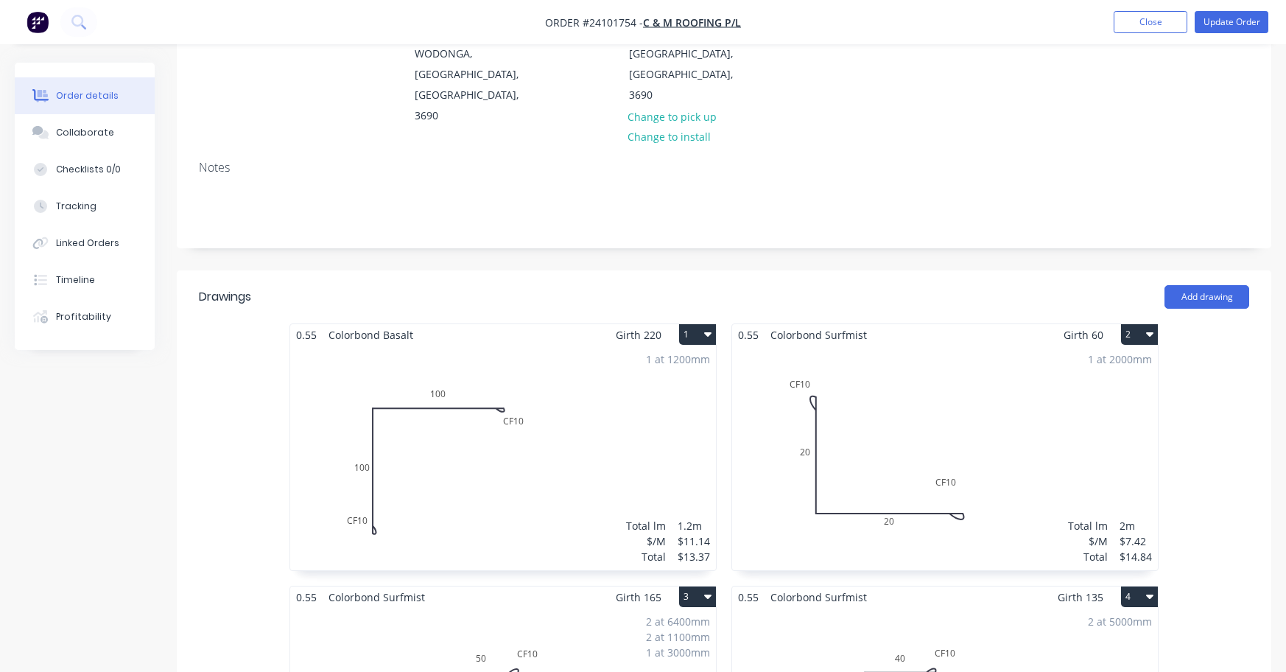
scroll to position [74, 0]
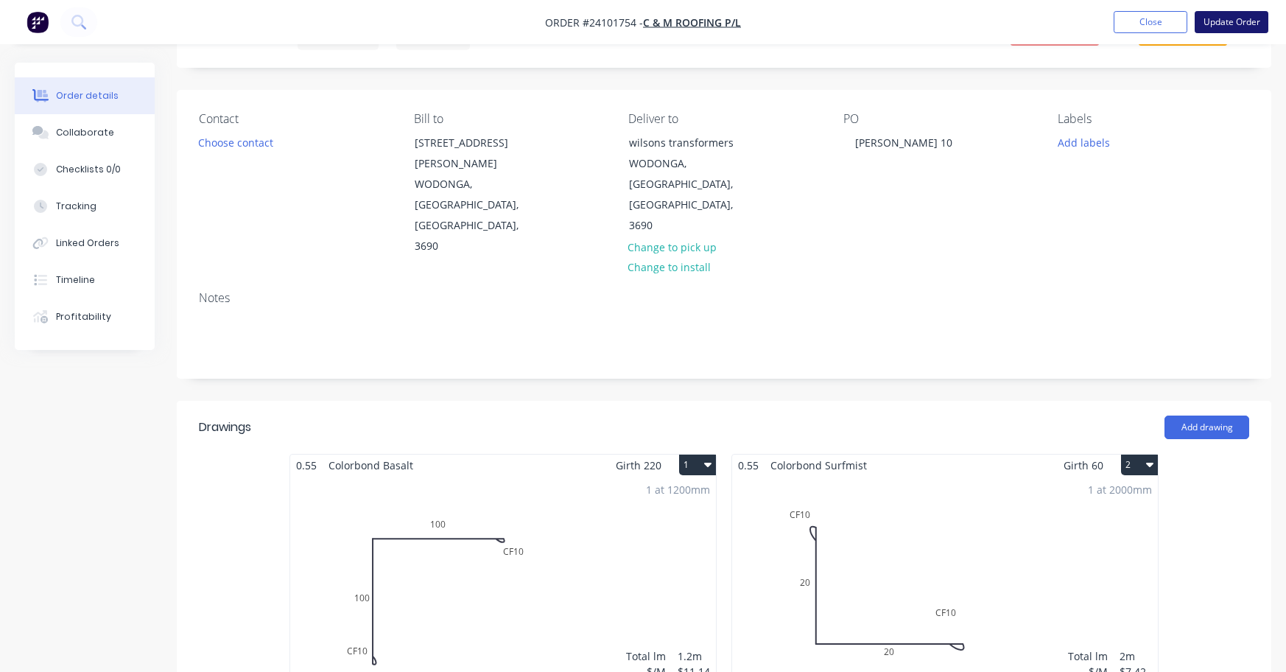
click at [1224, 24] on button "Update Order" at bounding box center [1232, 22] width 74 height 22
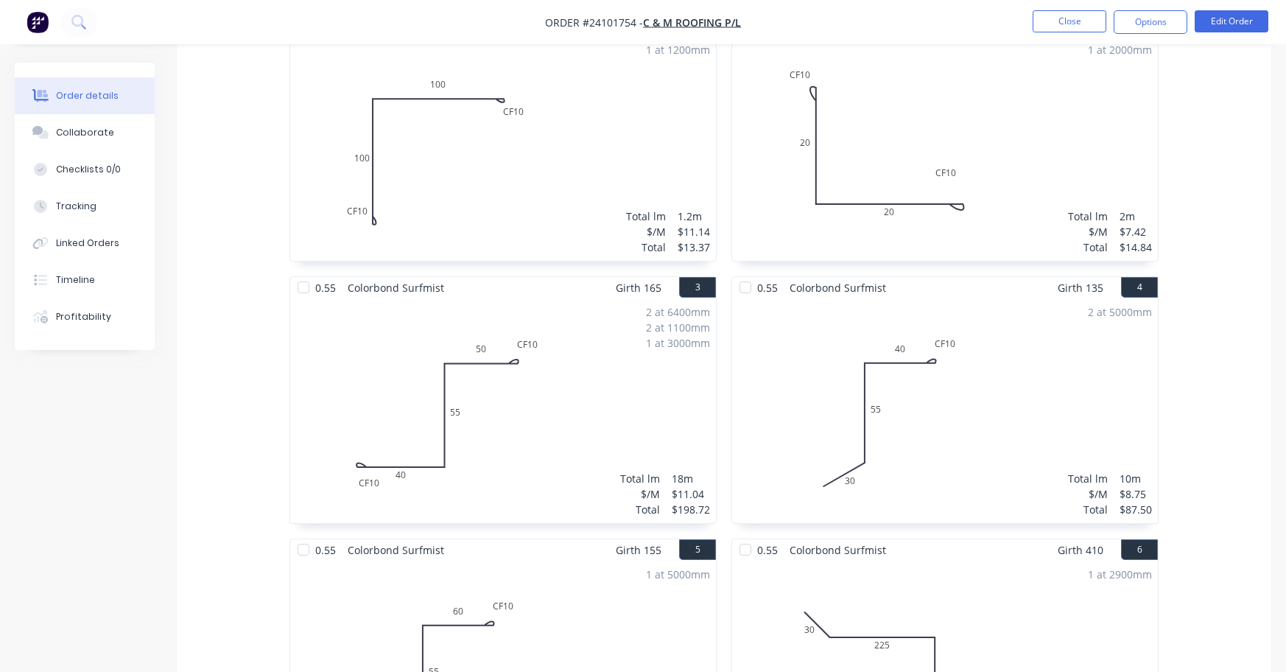
scroll to position [221, 0]
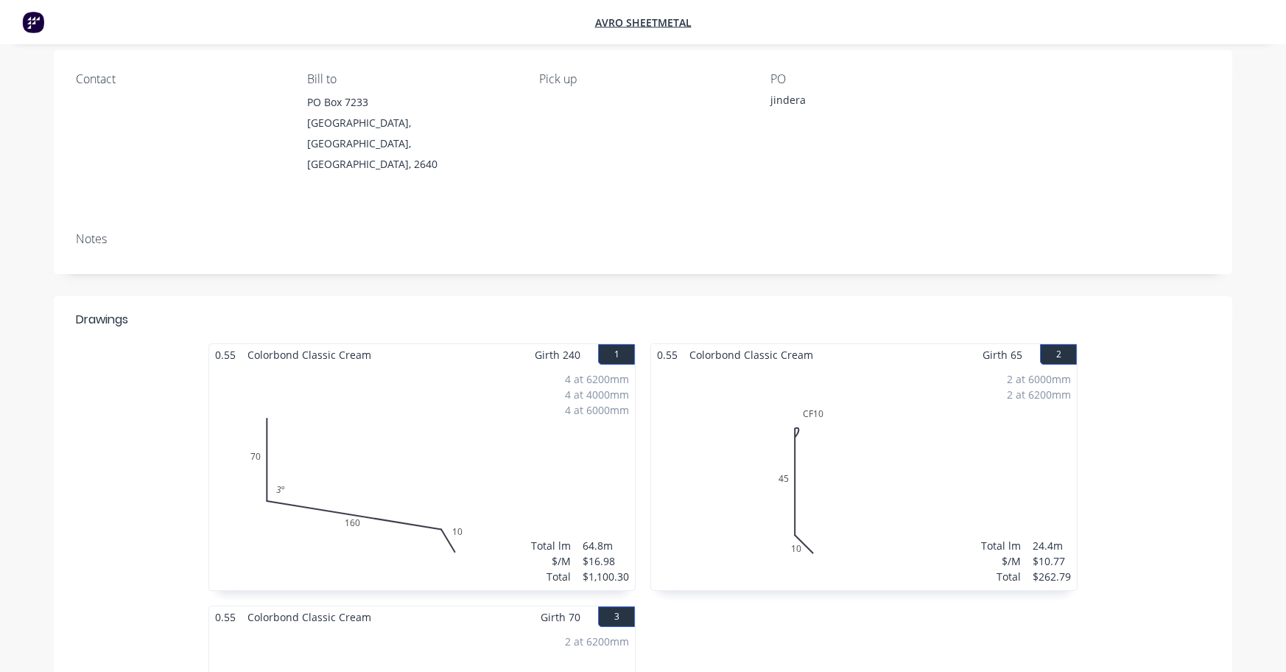
scroll to position [74, 0]
